Goal: Information Seeking & Learning: Compare options

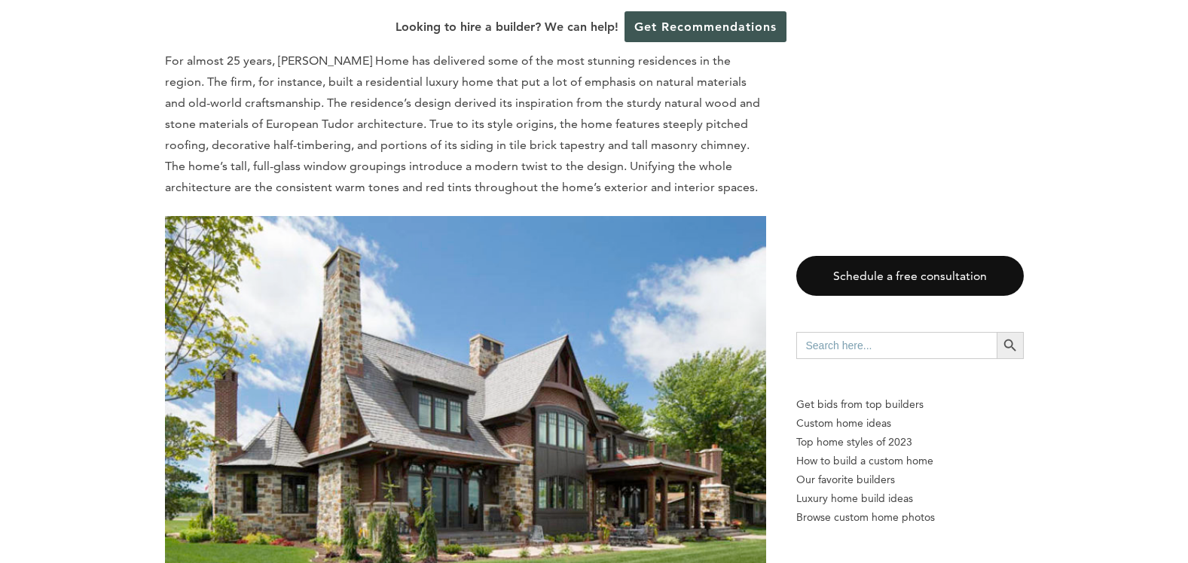
scroll to position [1582, 0]
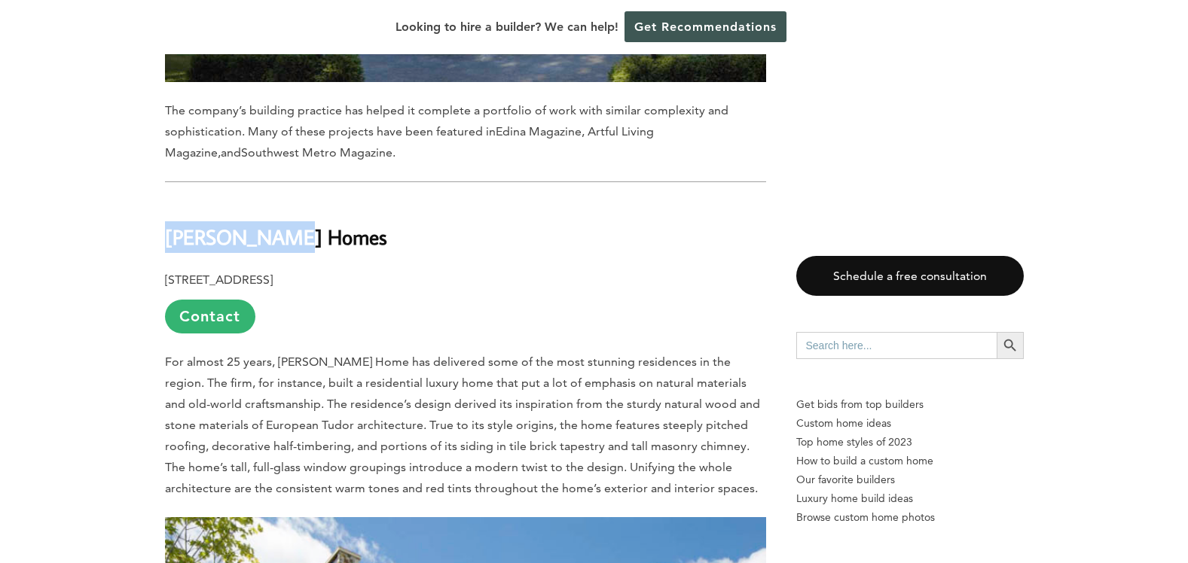
drag, startPoint x: 300, startPoint y: 203, endPoint x: 127, endPoint y: 197, distance: 173.4
copy b "[PERSON_NAME] Homes"
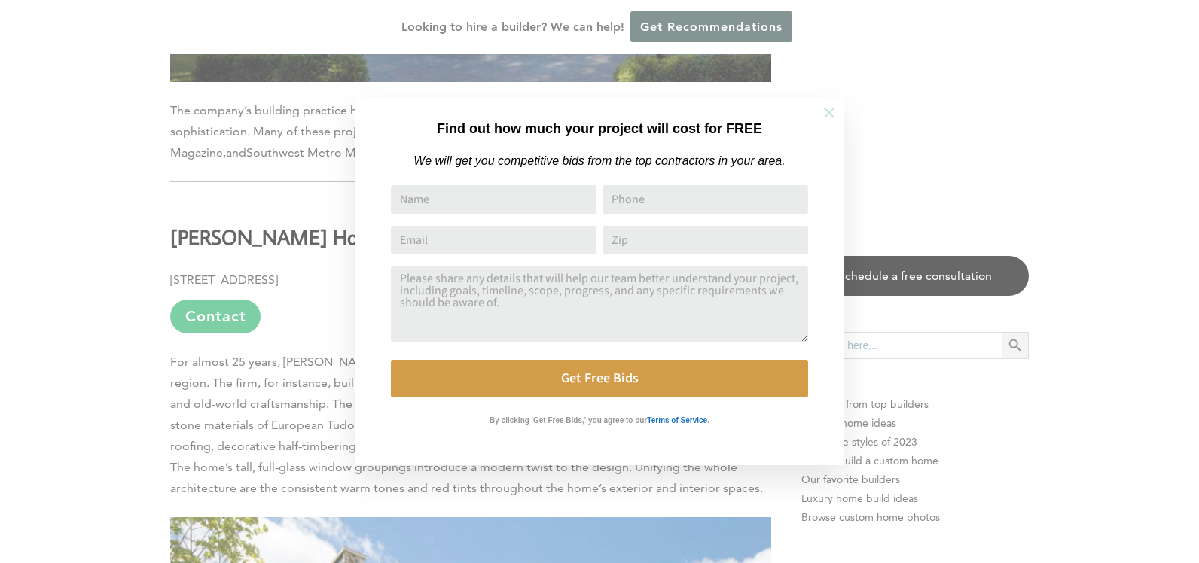
click at [831, 111] on icon at bounding box center [829, 113] width 11 height 11
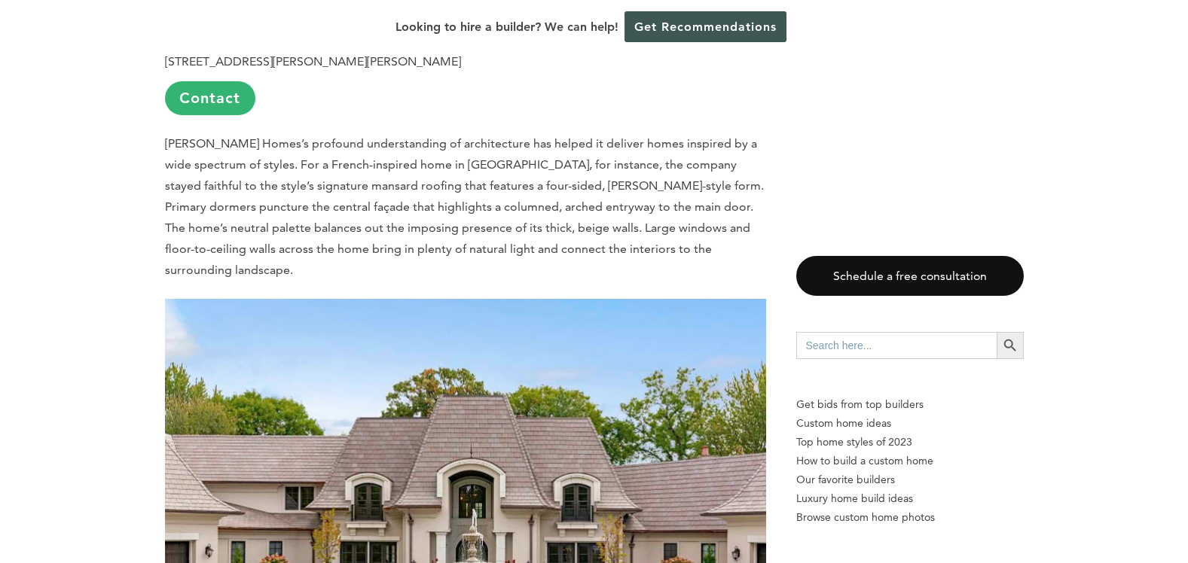
scroll to position [2410, 0]
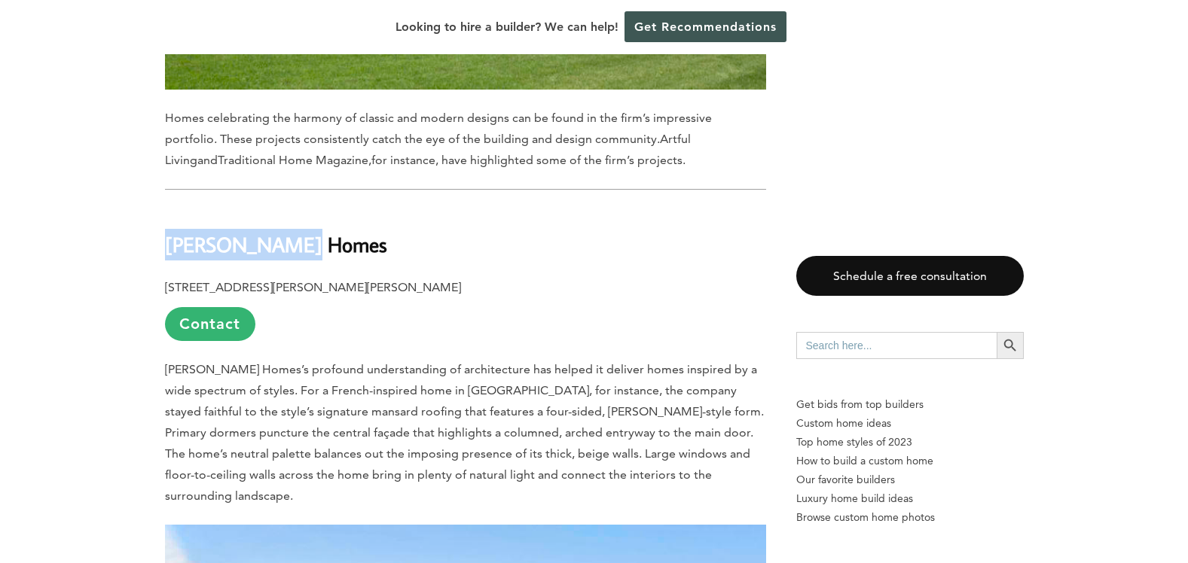
drag, startPoint x: 320, startPoint y: 205, endPoint x: 130, endPoint y: 212, distance: 190.7
copy b "[PERSON_NAME] Homes"
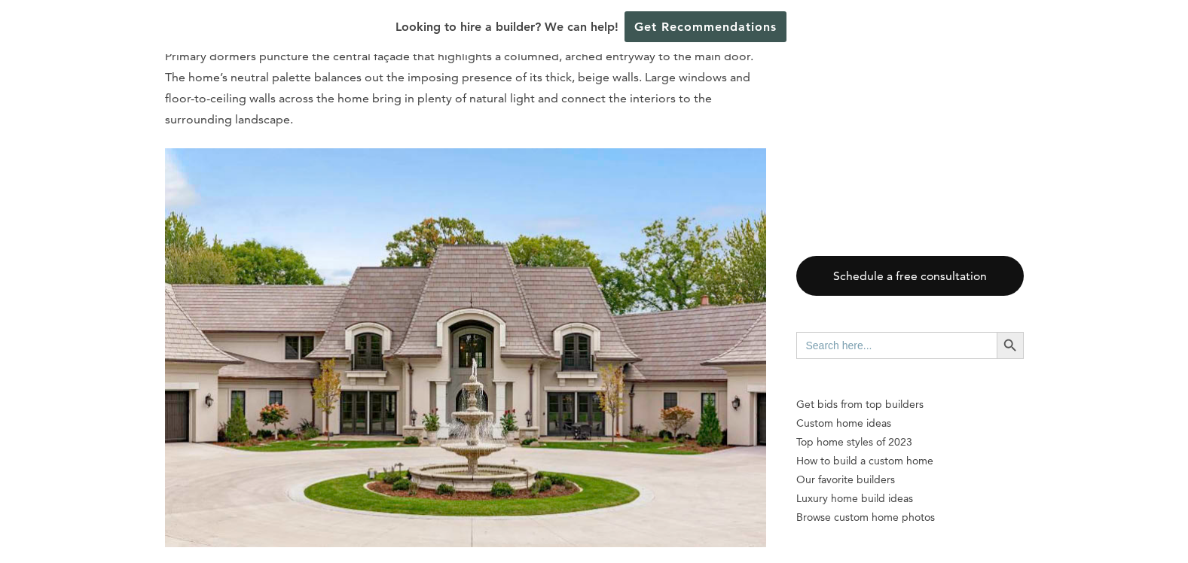
scroll to position [3163, 0]
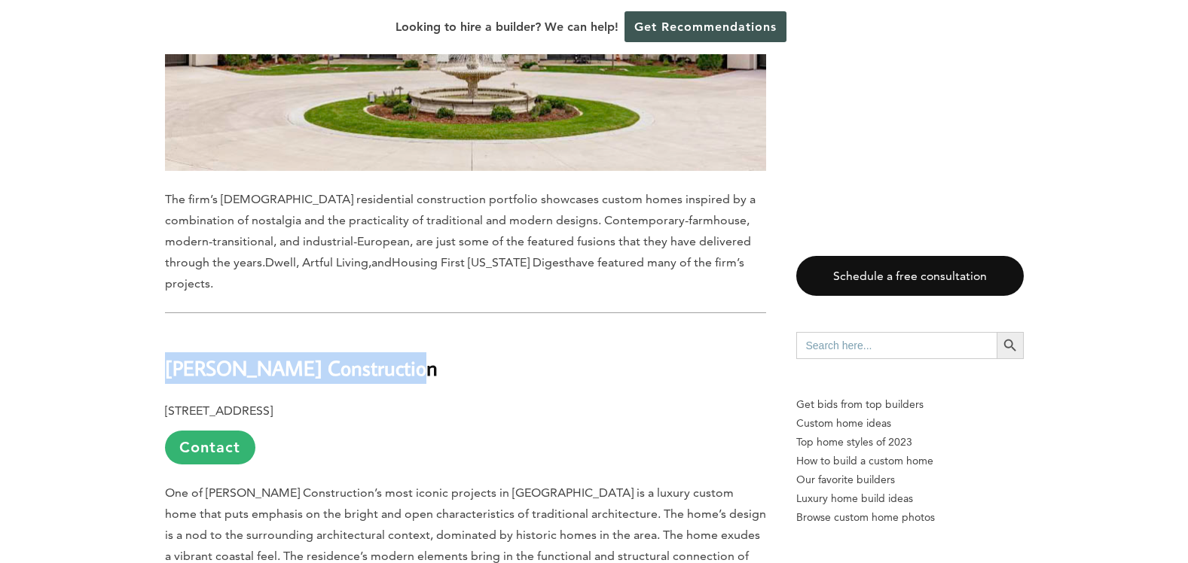
drag, startPoint x: 422, startPoint y: 296, endPoint x: 156, endPoint y: 294, distance: 265.9
copy b "[PERSON_NAME] Construction"
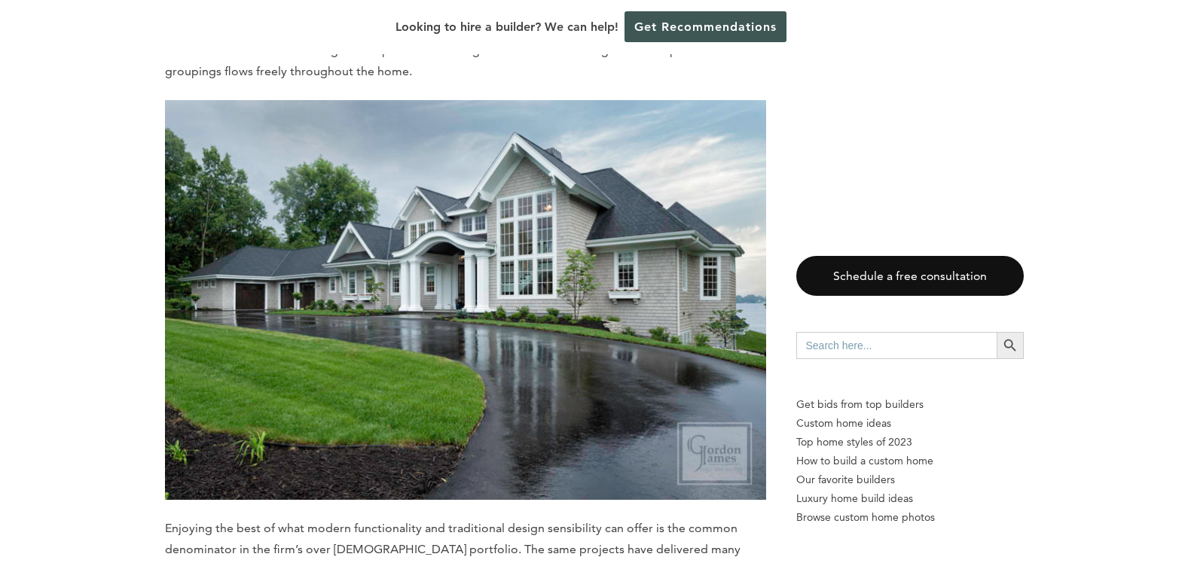
scroll to position [4143, 0]
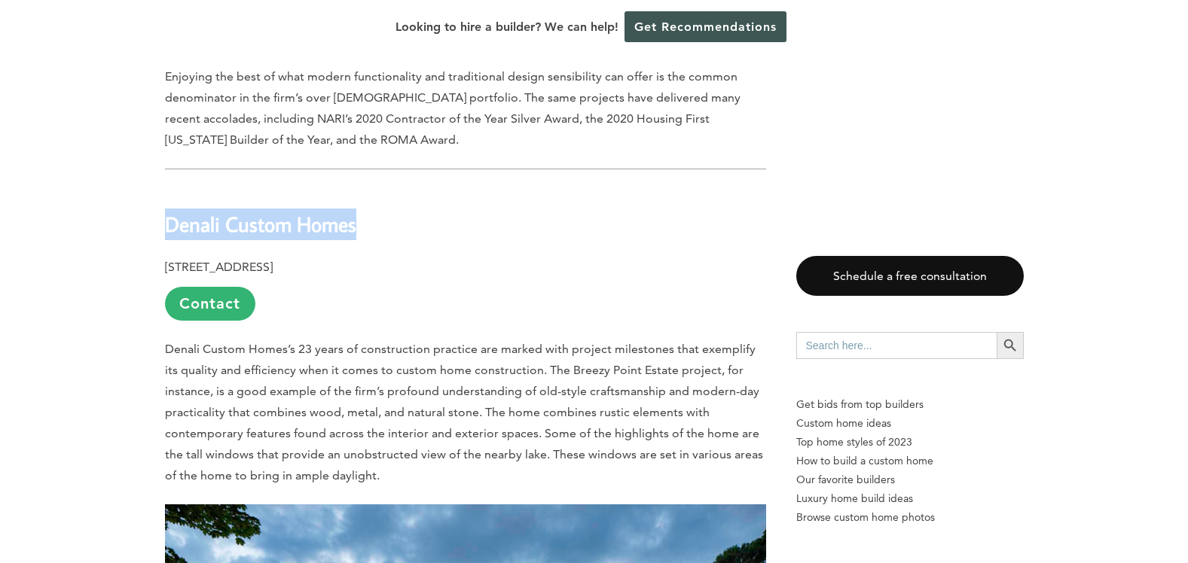
drag, startPoint x: 371, startPoint y: 149, endPoint x: 169, endPoint y: 158, distance: 202.1
click at [169, 188] on h2 "Denali Custom Homes" at bounding box center [465, 214] width 601 height 52
copy b "Denali Custom Homes"
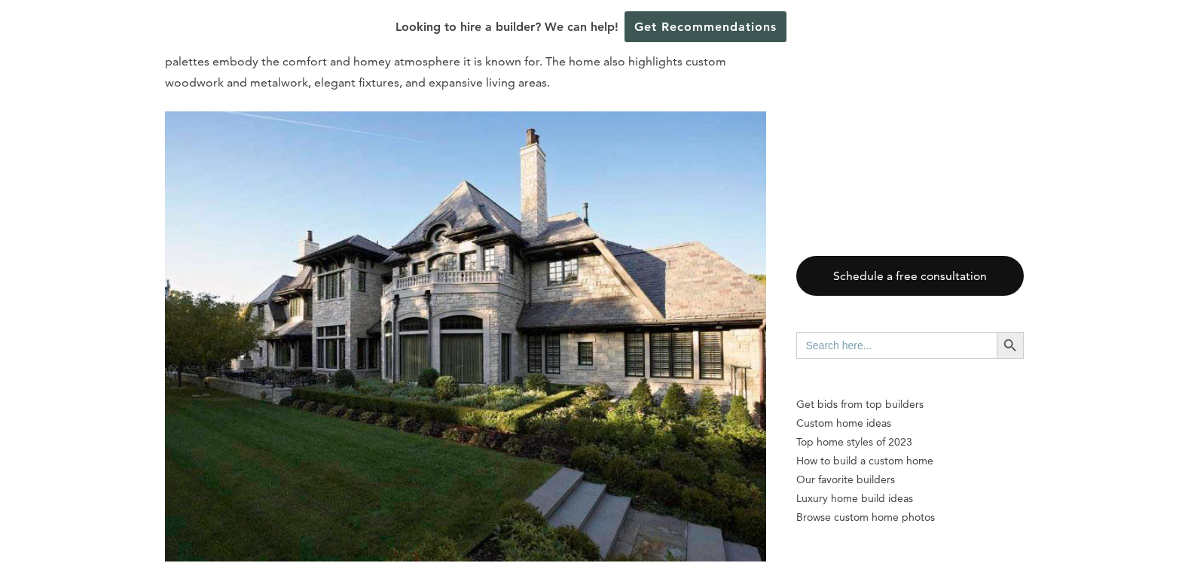
scroll to position [10922, 0]
